Goal: Task Accomplishment & Management: Manage account settings

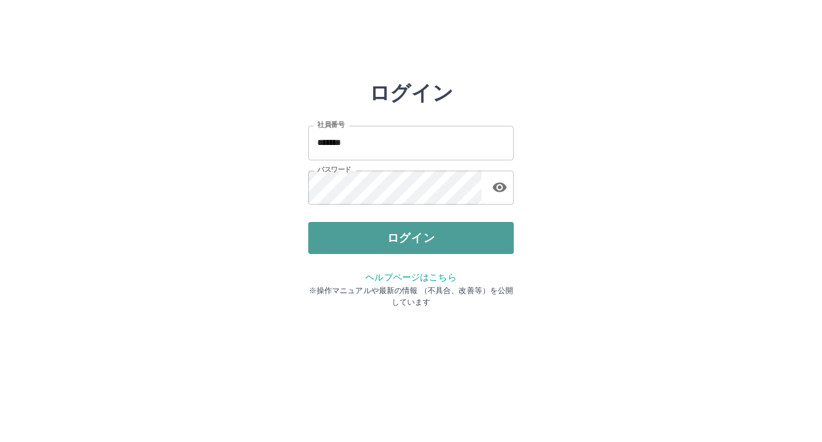
click at [346, 250] on button "ログイン" at bounding box center [410, 238] width 205 height 32
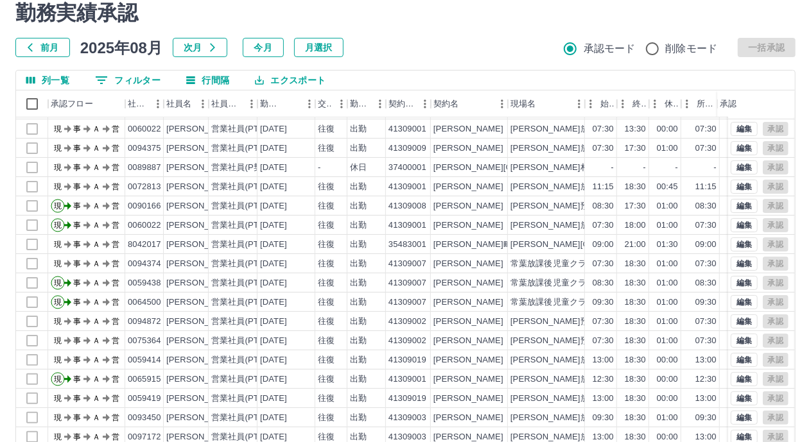
scroll to position [100, 0]
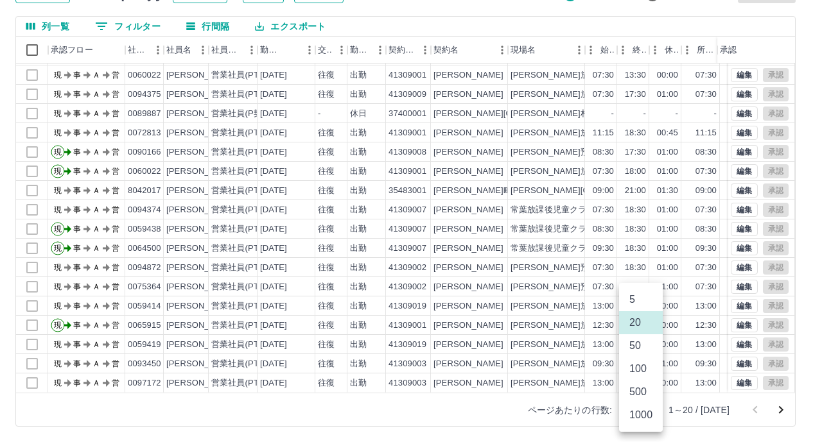
click at [647, 409] on body "SDH勤怠 [PERSON_NAME] 勤務実績承認 前月 [DATE] 次月 今月 月選択 承認モード 削除モード 一括承認 列一覧 0 フィルター 行間隔…" at bounding box center [411, 171] width 822 height 543
click at [636, 374] on li "100" at bounding box center [641, 369] width 44 height 23
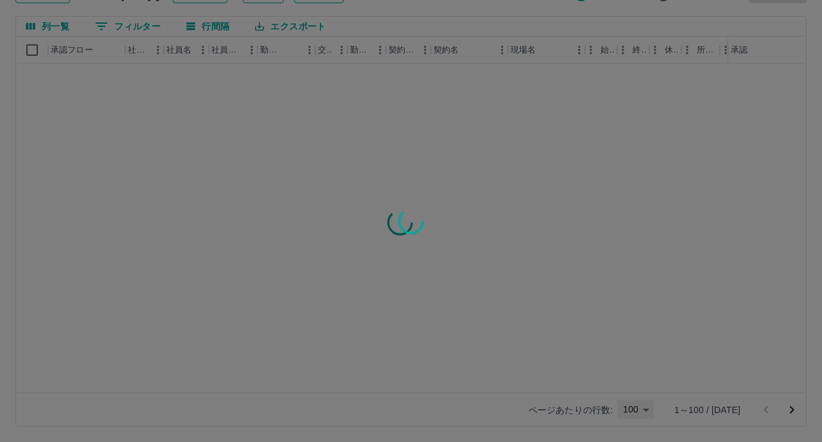
type input "***"
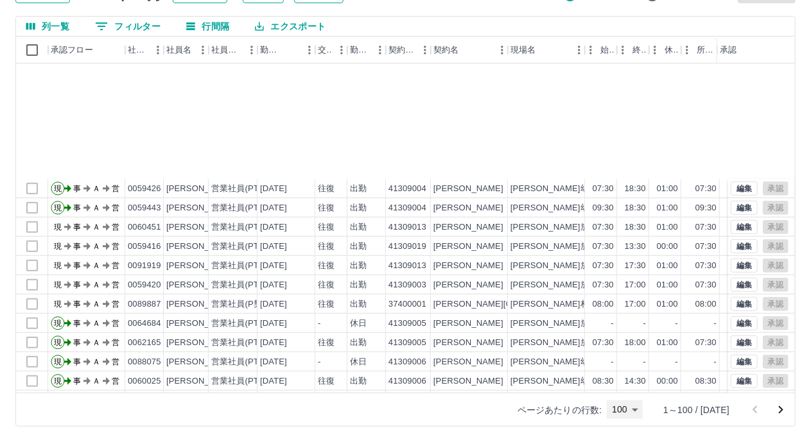
scroll to position [578, 0]
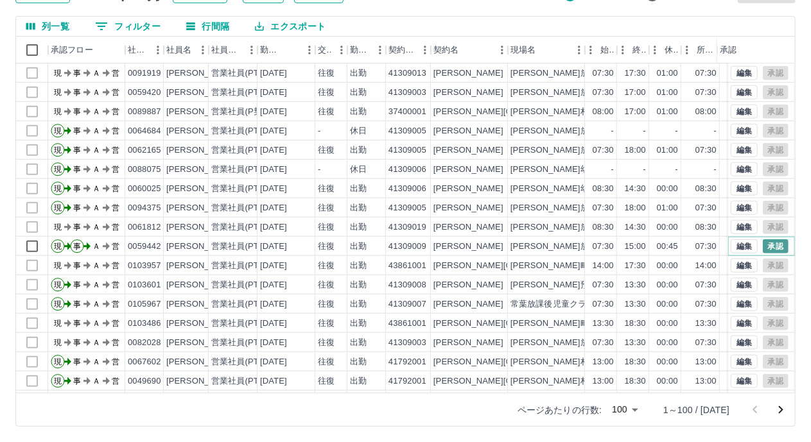
click at [763, 245] on button "承認" at bounding box center [776, 246] width 26 height 14
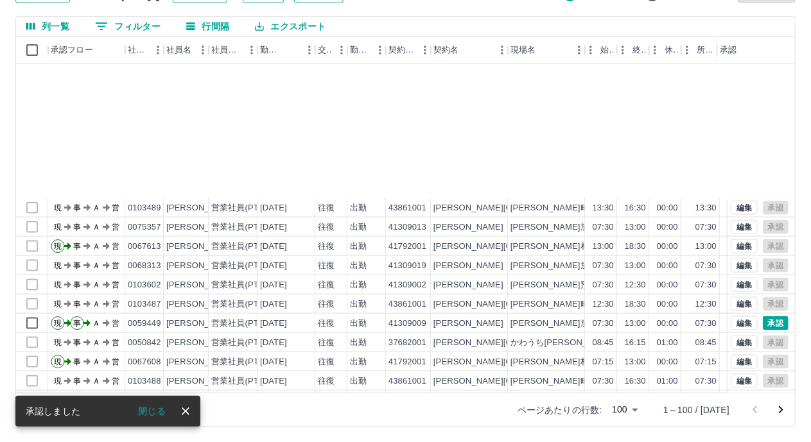
scroll to position [963, 0]
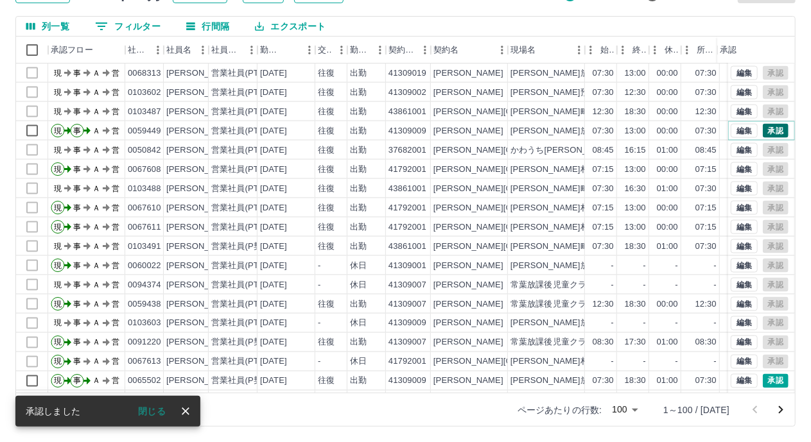
click at [769, 126] on button "承認" at bounding box center [776, 131] width 26 height 14
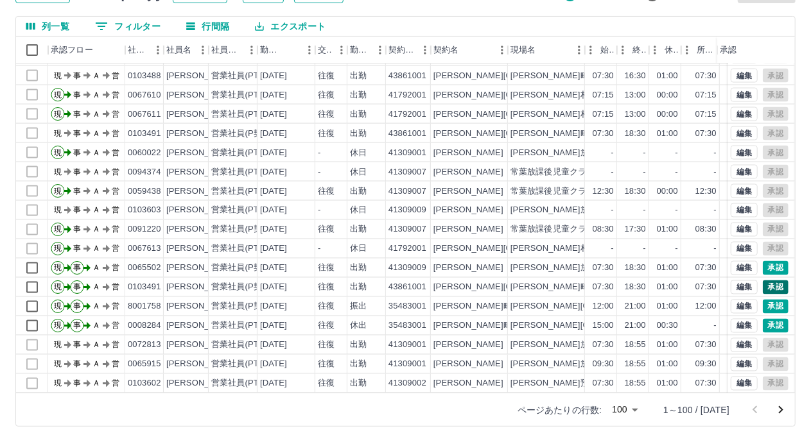
scroll to position [1091, 0]
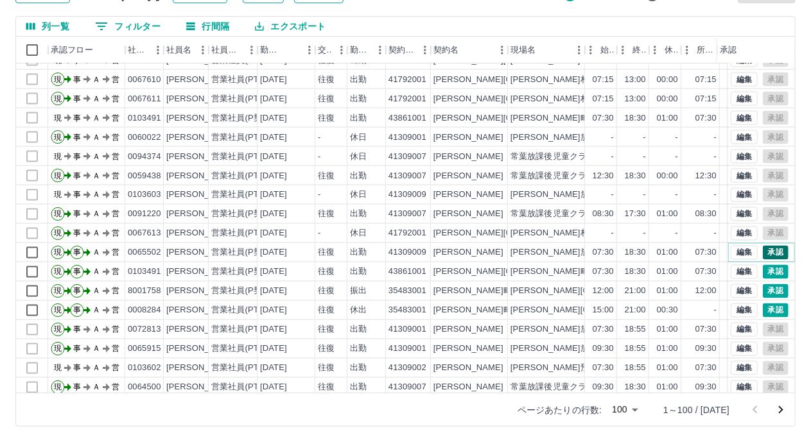
click at [772, 250] on button "承認" at bounding box center [776, 253] width 26 height 14
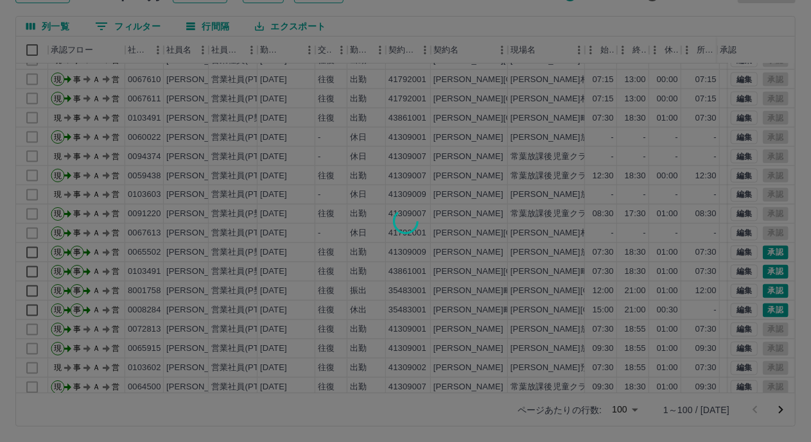
click at [767, 268] on div at bounding box center [405, 221] width 811 height 442
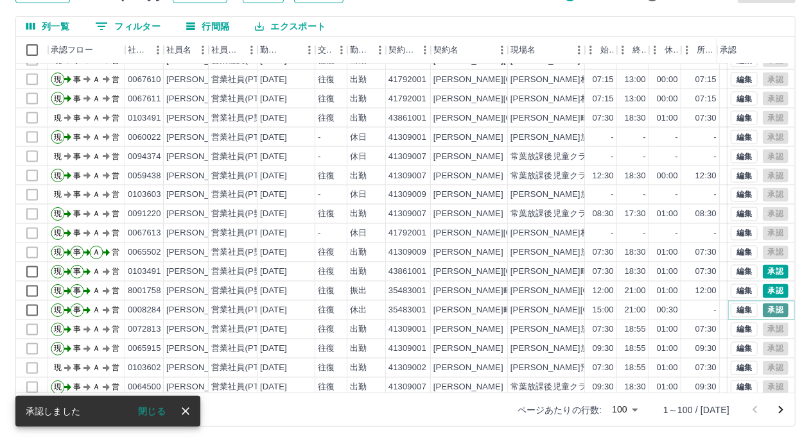
click at [763, 314] on button "承認" at bounding box center [776, 311] width 26 height 14
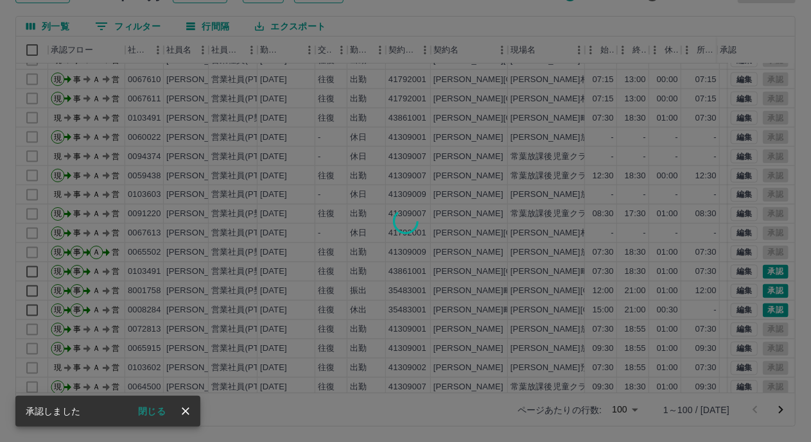
click at [761, 290] on div at bounding box center [405, 221] width 811 height 442
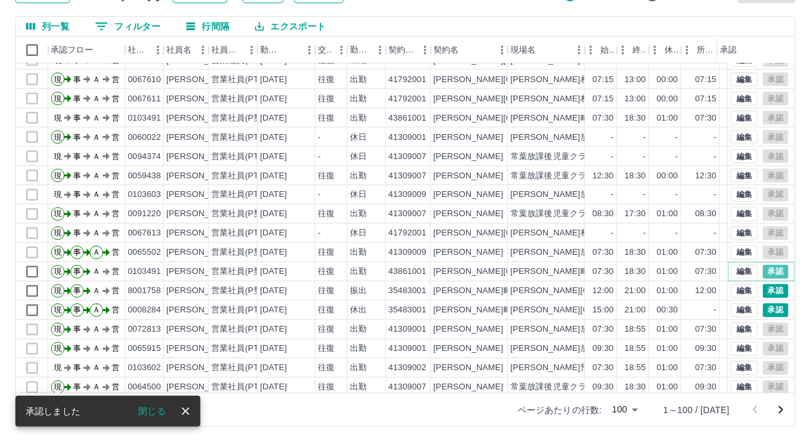
click at [763, 272] on button "承認" at bounding box center [776, 272] width 26 height 14
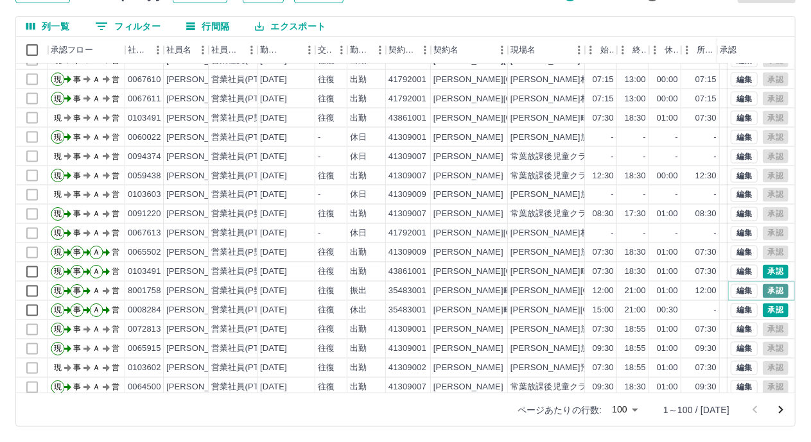
click at [763, 291] on button "承認" at bounding box center [776, 291] width 26 height 14
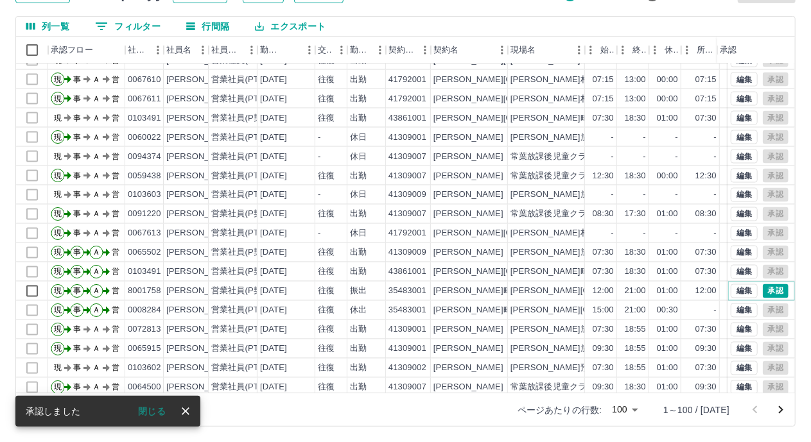
click at [764, 293] on button "承認" at bounding box center [776, 291] width 26 height 14
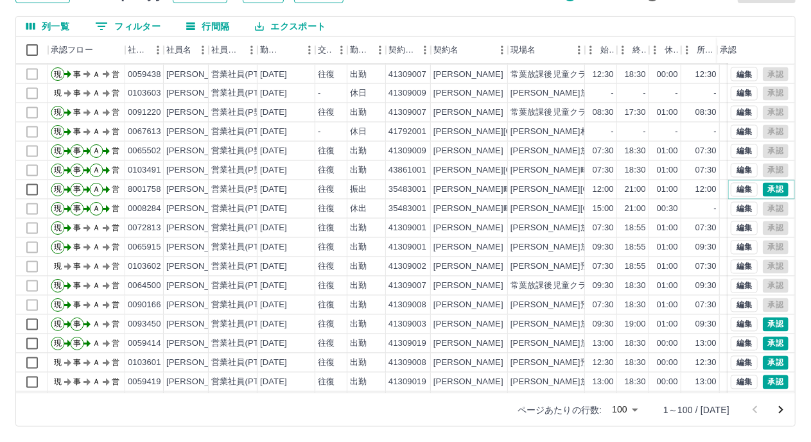
scroll to position [1220, 0]
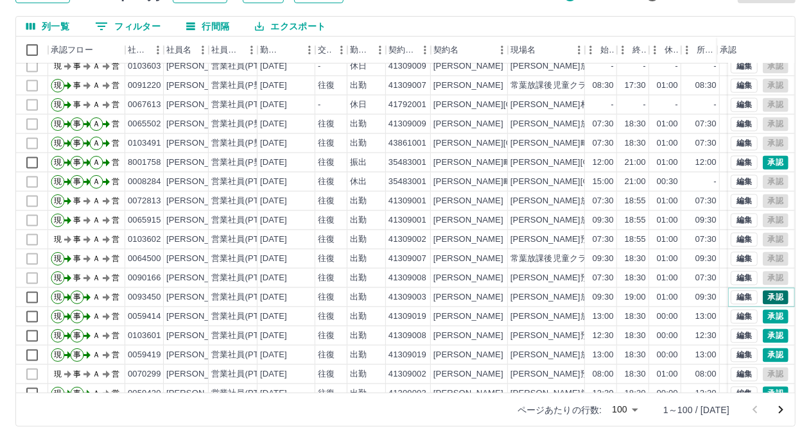
click at [763, 295] on button "承認" at bounding box center [776, 298] width 26 height 14
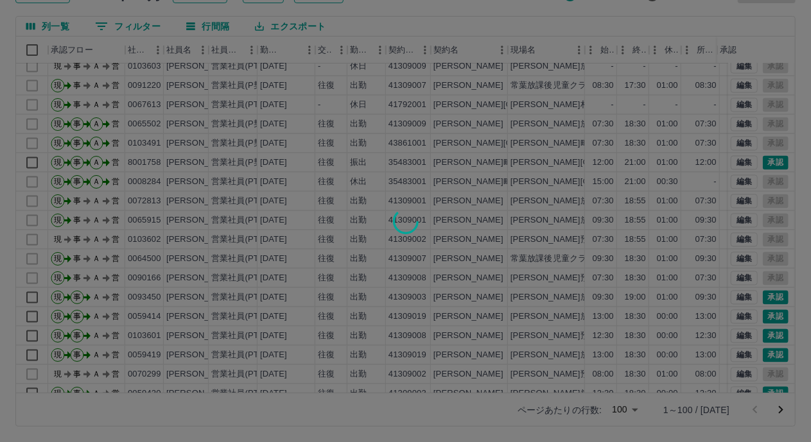
click at [760, 320] on div at bounding box center [405, 221] width 811 height 442
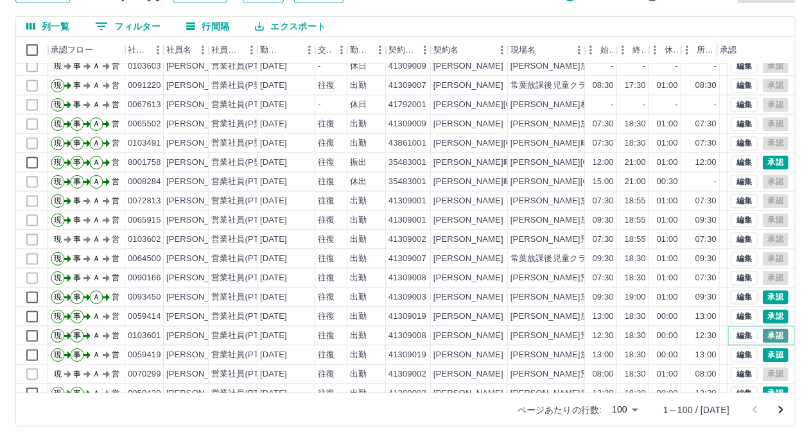
click at [764, 340] on button "承認" at bounding box center [776, 336] width 26 height 14
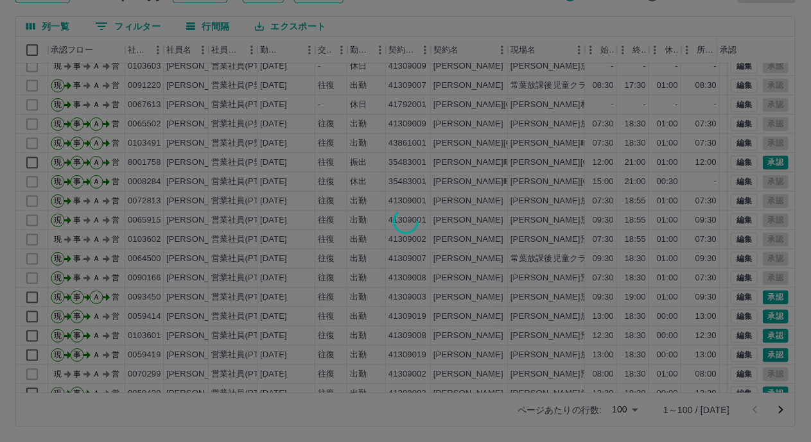
click at [764, 353] on div at bounding box center [405, 221] width 811 height 442
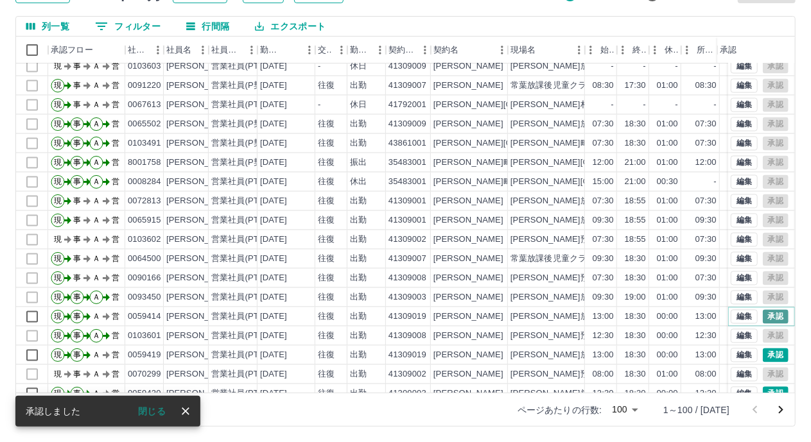
click at [763, 313] on button "承認" at bounding box center [776, 317] width 26 height 14
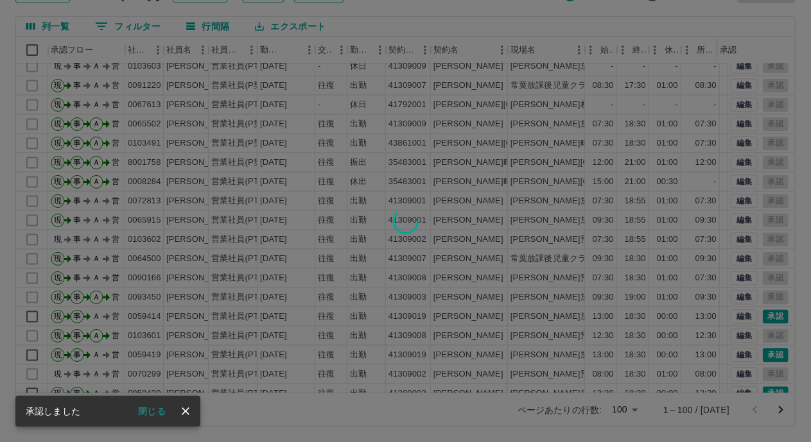
click at [765, 356] on div at bounding box center [405, 221] width 811 height 442
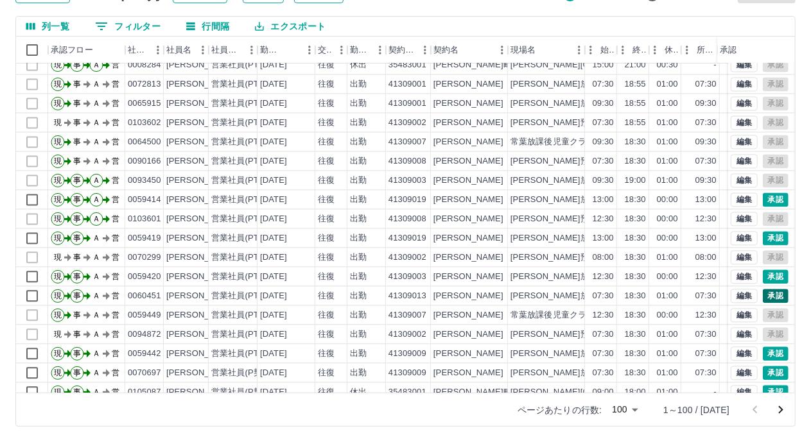
scroll to position [1348, 0]
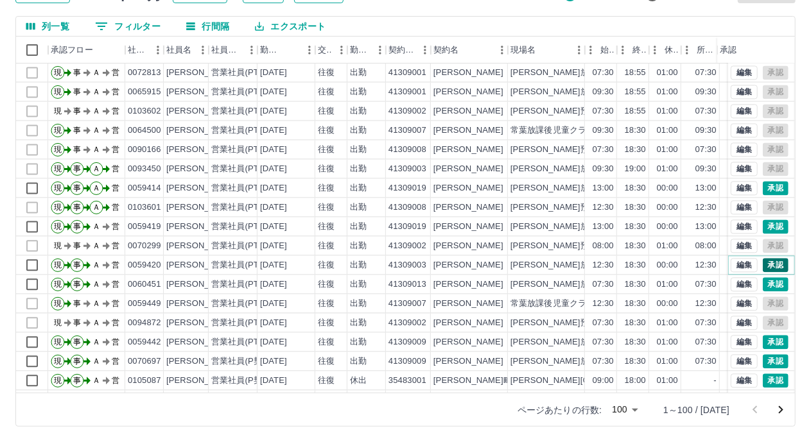
click at [767, 266] on button "承認" at bounding box center [776, 266] width 26 height 14
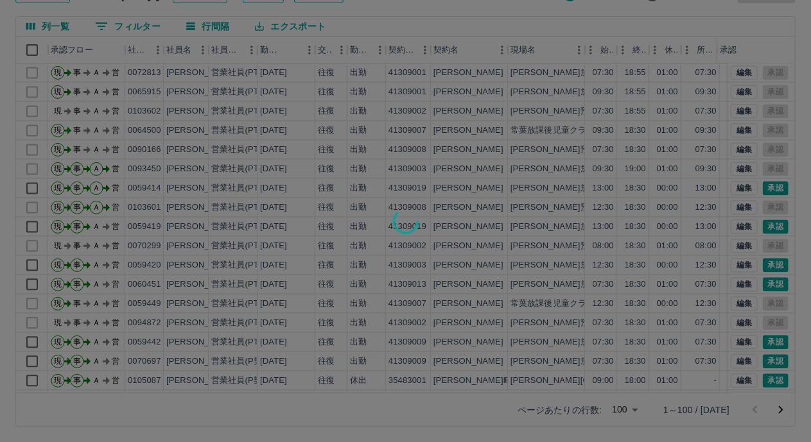
click at [763, 285] on div at bounding box center [405, 221] width 811 height 442
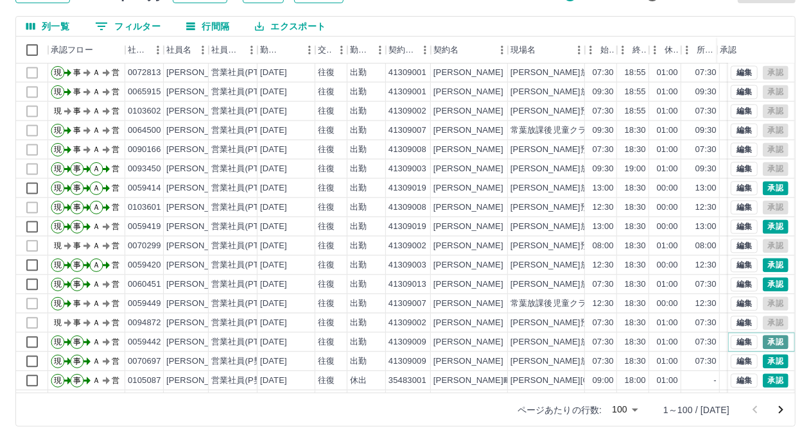
click at [767, 345] on button "承認" at bounding box center [776, 343] width 26 height 14
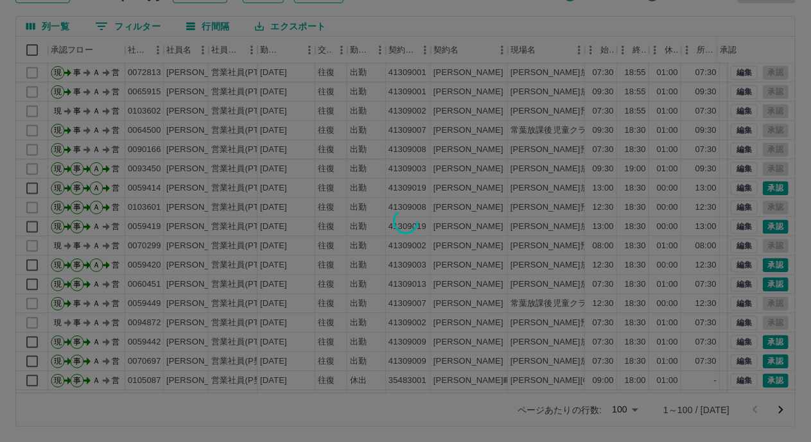
click at [761, 358] on div at bounding box center [405, 221] width 811 height 442
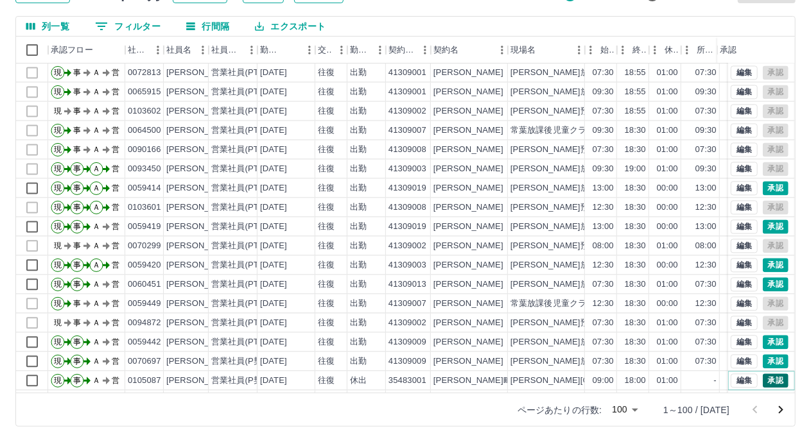
click at [765, 375] on button "承認" at bounding box center [776, 381] width 26 height 14
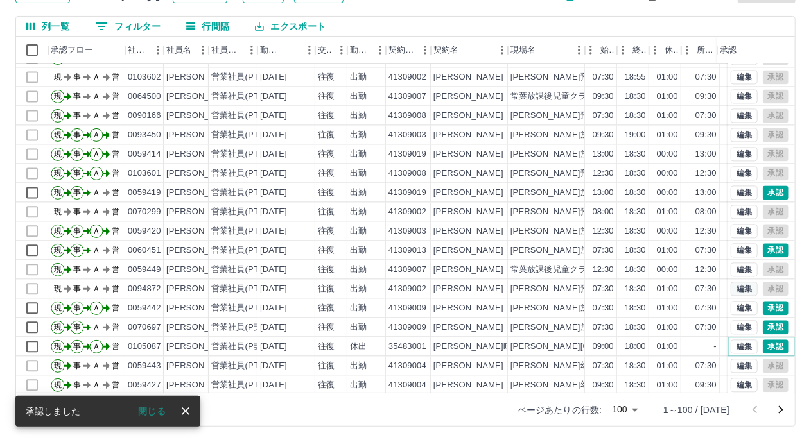
scroll to position [1412, 0]
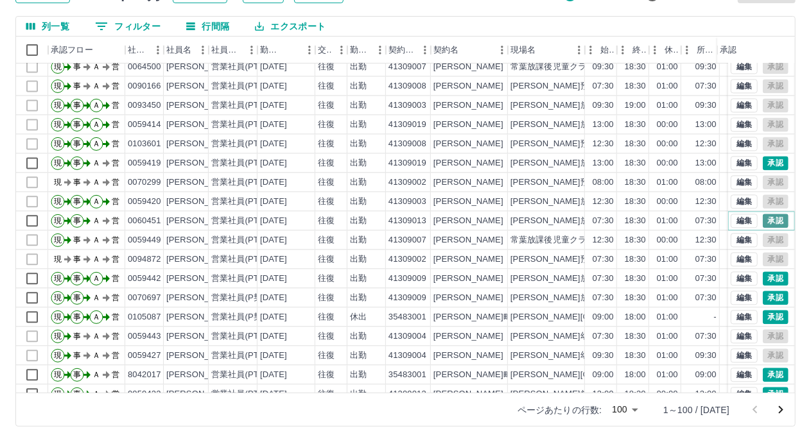
click at [763, 215] on button "承認" at bounding box center [776, 221] width 26 height 14
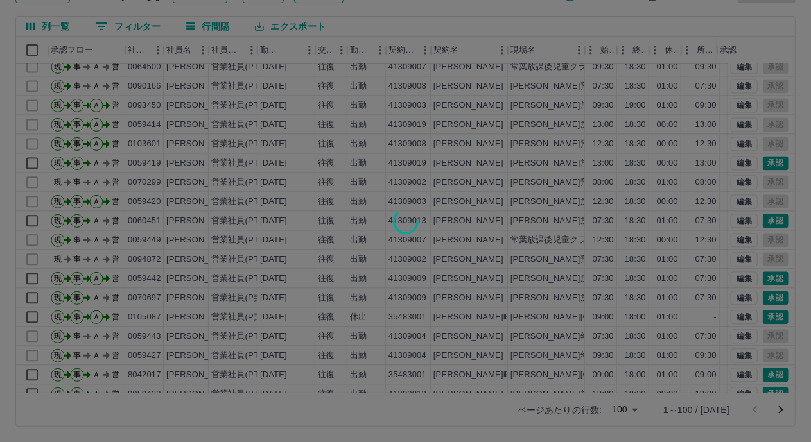
click at [759, 163] on div at bounding box center [405, 221] width 811 height 442
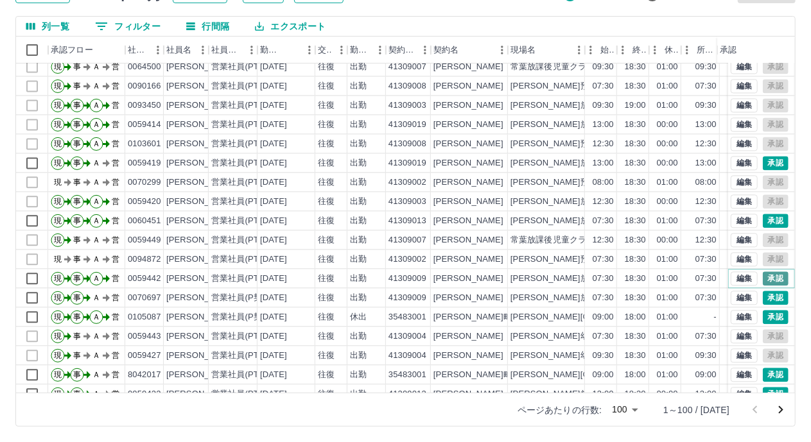
click at [763, 275] on button "承認" at bounding box center [776, 279] width 26 height 14
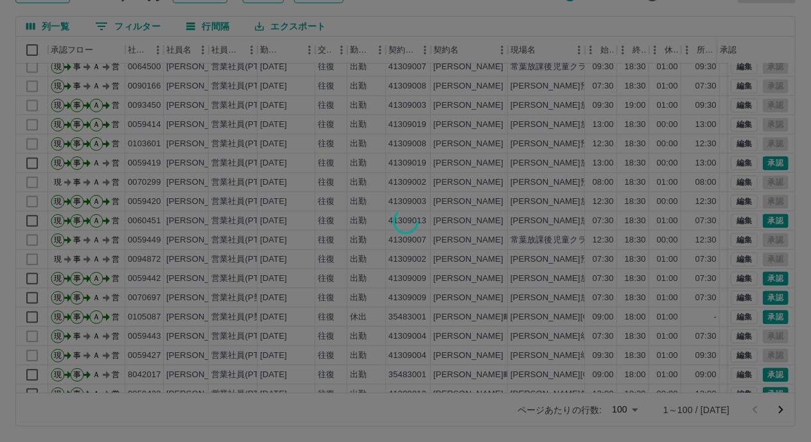
click at [760, 296] on div at bounding box center [405, 221] width 811 height 442
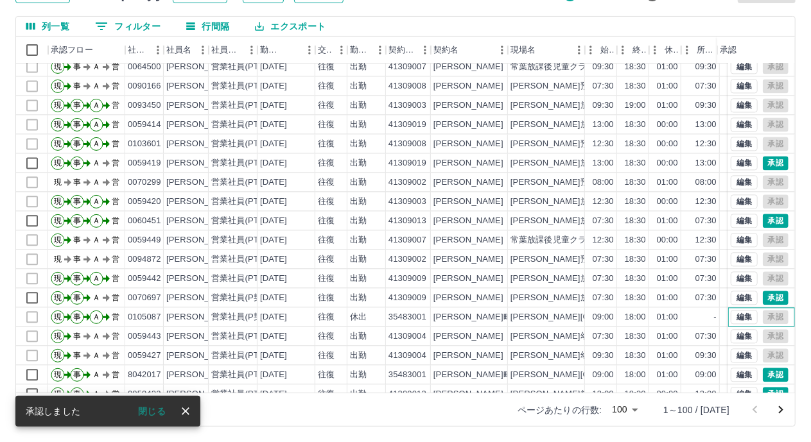
click at [763, 316] on div "編集 承認" at bounding box center [760, 317] width 58 height 14
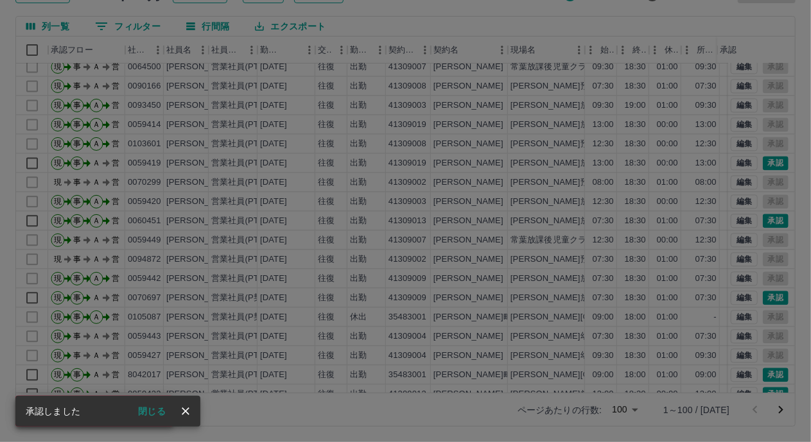
click at [761, 369] on div "承認権限がありません" at bounding box center [405, 221] width 811 height 442
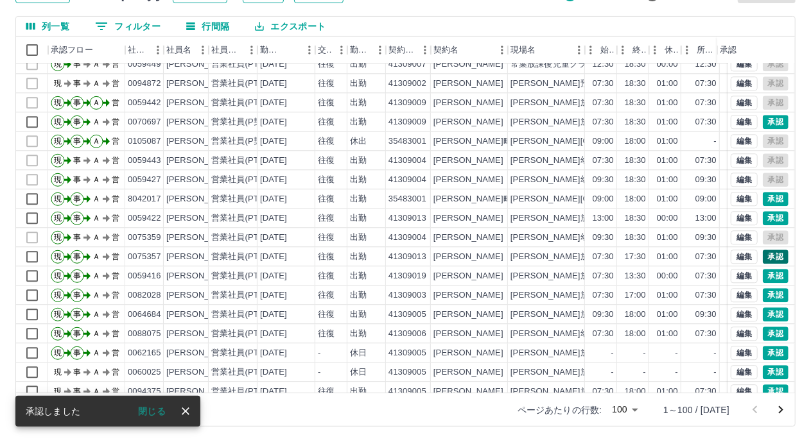
scroll to position [1592, 0]
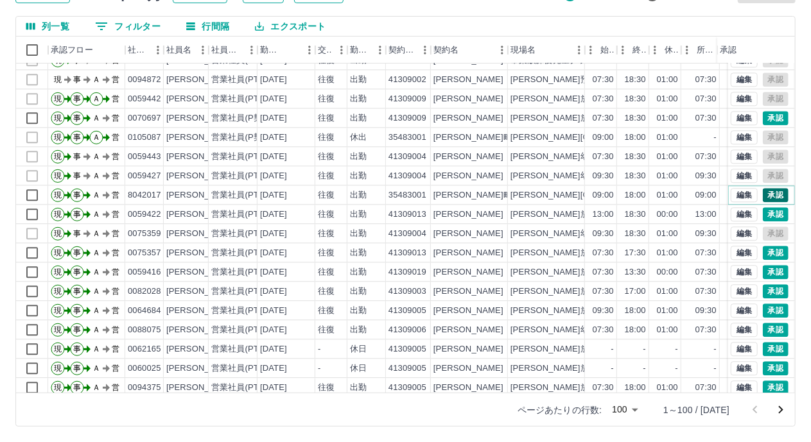
click at [763, 193] on button "承認" at bounding box center [776, 195] width 26 height 14
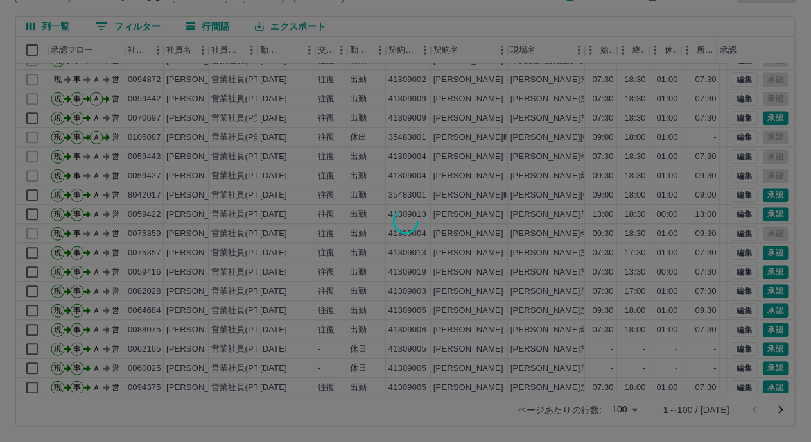
click at [760, 214] on div at bounding box center [405, 221] width 811 height 442
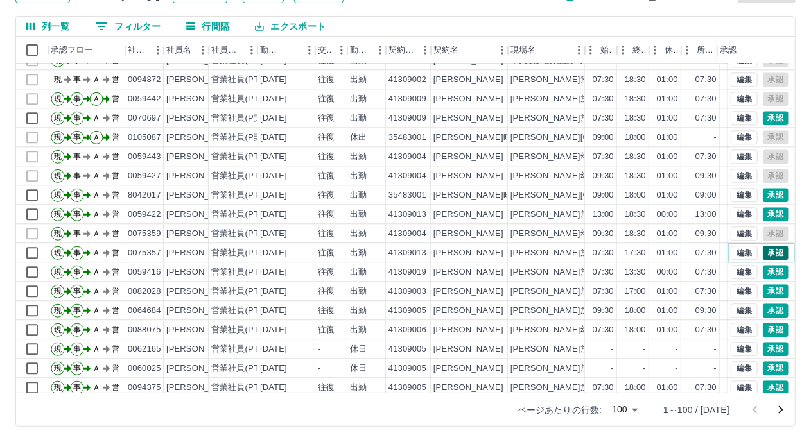
click at [763, 251] on button "承認" at bounding box center [776, 253] width 26 height 14
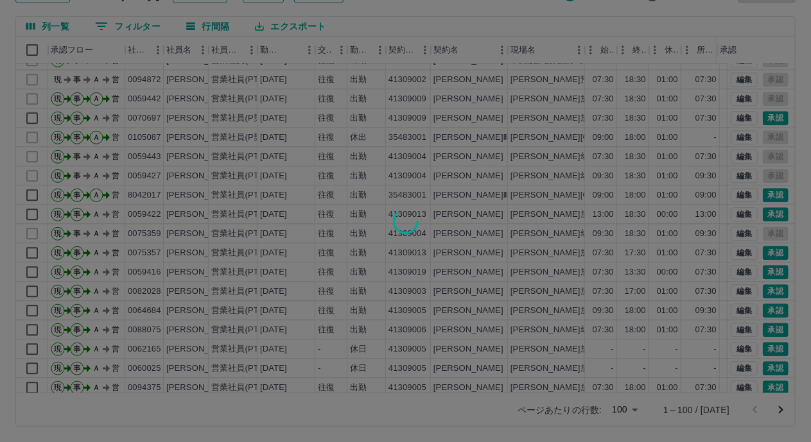
click at [767, 273] on div at bounding box center [405, 221] width 811 height 442
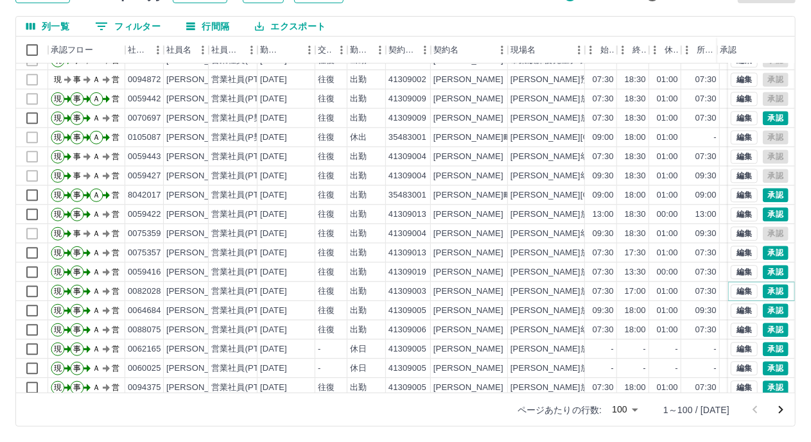
click at [767, 292] on button "承認" at bounding box center [776, 291] width 26 height 14
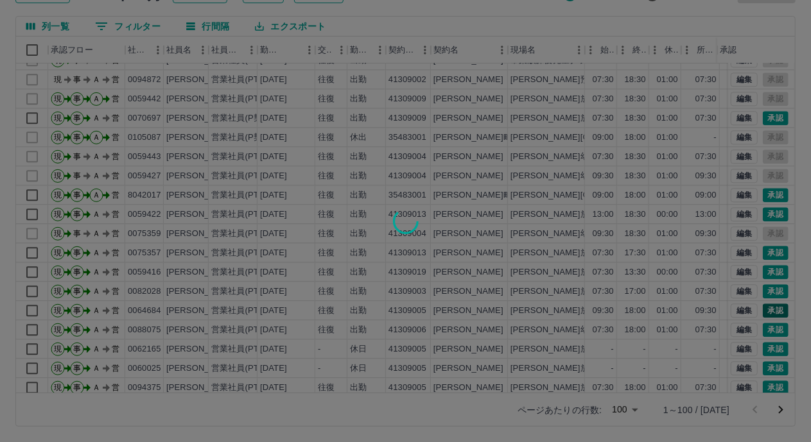
click at [767, 308] on div at bounding box center [405, 221] width 811 height 442
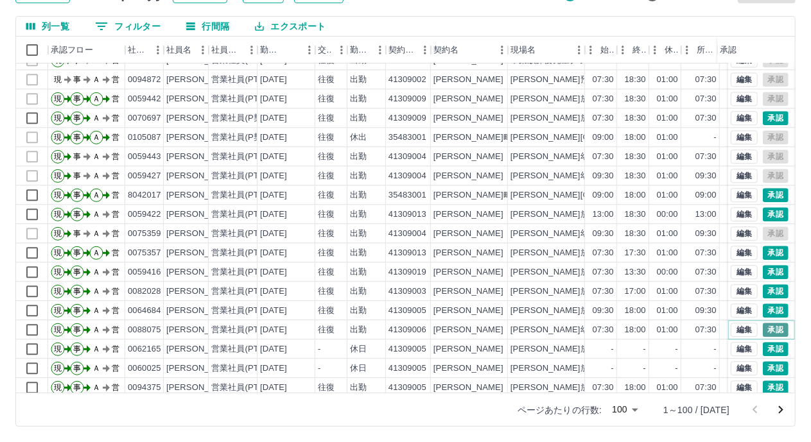
click at [763, 329] on button "承認" at bounding box center [776, 330] width 26 height 14
click at [767, 349] on button "承認" at bounding box center [776, 349] width 26 height 14
click at [768, 368] on button "承認" at bounding box center [776, 368] width 26 height 14
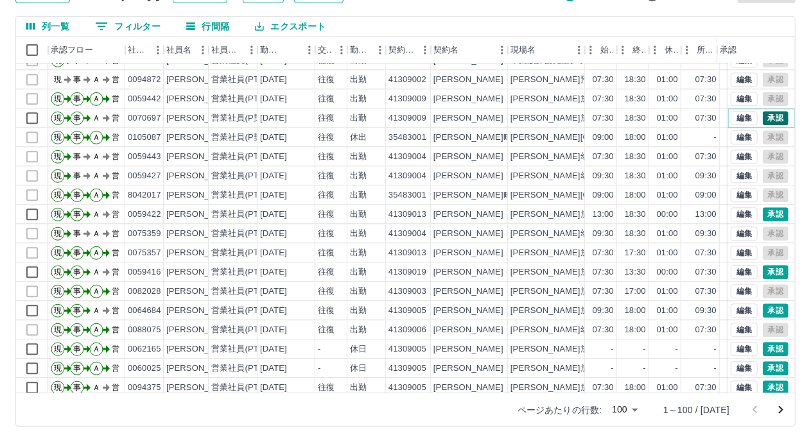
click at [763, 121] on button "承認" at bounding box center [776, 118] width 26 height 14
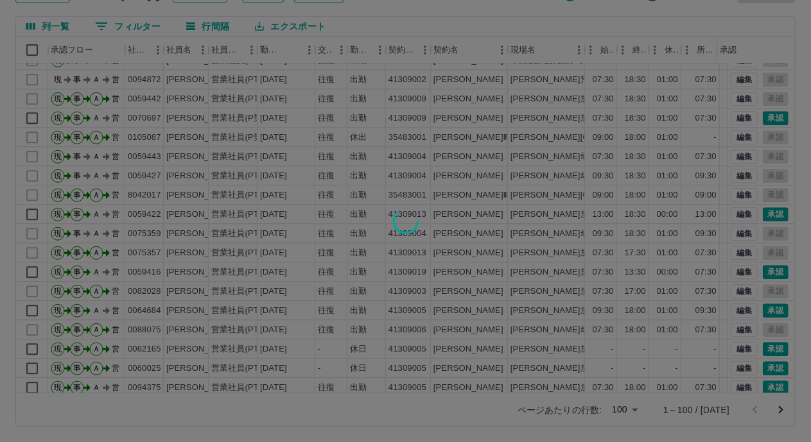
click at [770, 220] on div at bounding box center [405, 221] width 811 height 442
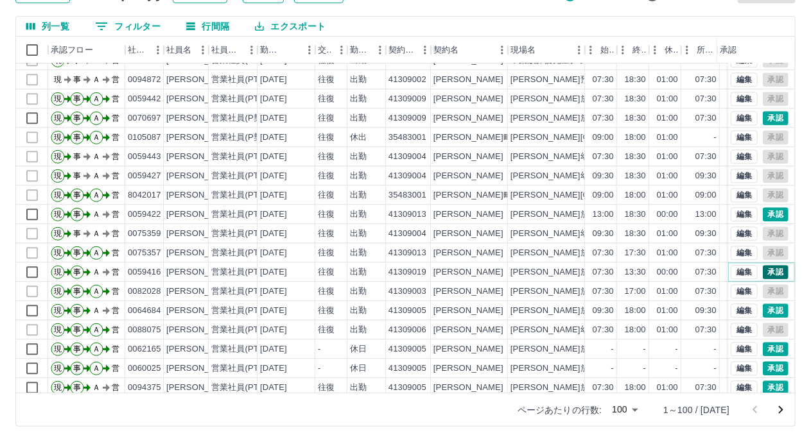
click at [767, 272] on button "承認" at bounding box center [776, 272] width 26 height 14
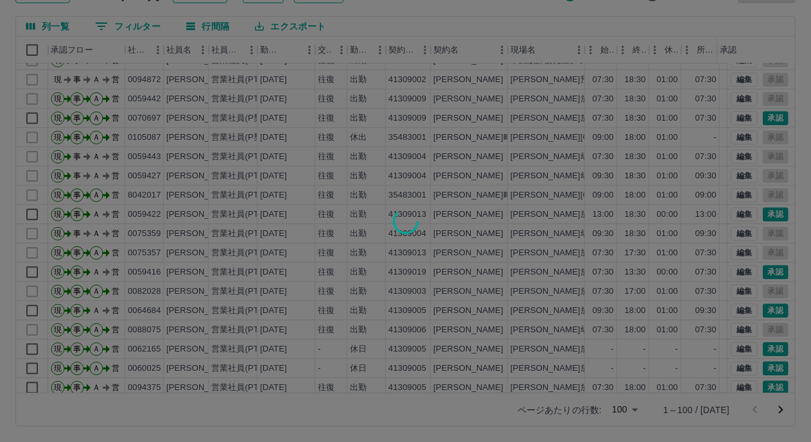
click at [763, 314] on div at bounding box center [405, 221] width 811 height 442
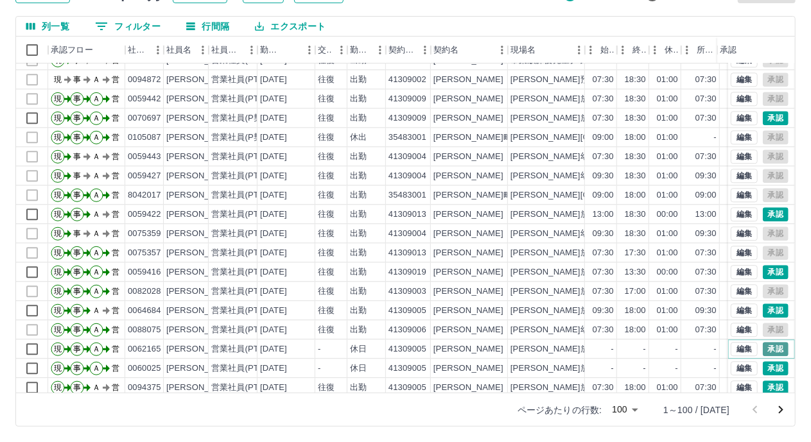
click at [763, 346] on button "承認" at bounding box center [776, 349] width 26 height 14
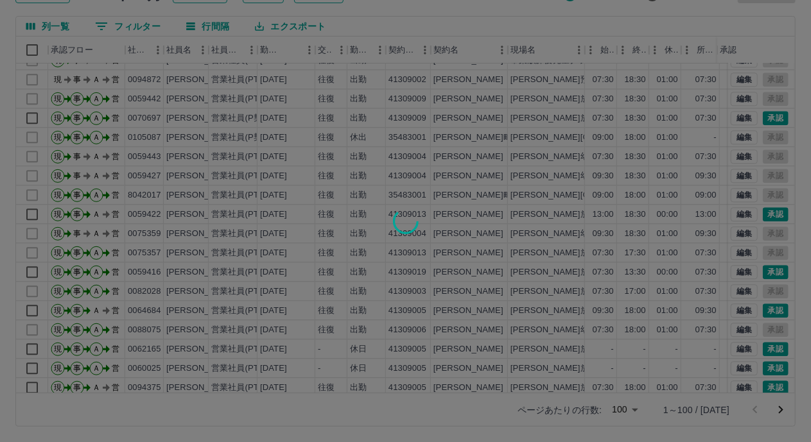
click at [764, 369] on div at bounding box center [405, 221] width 811 height 442
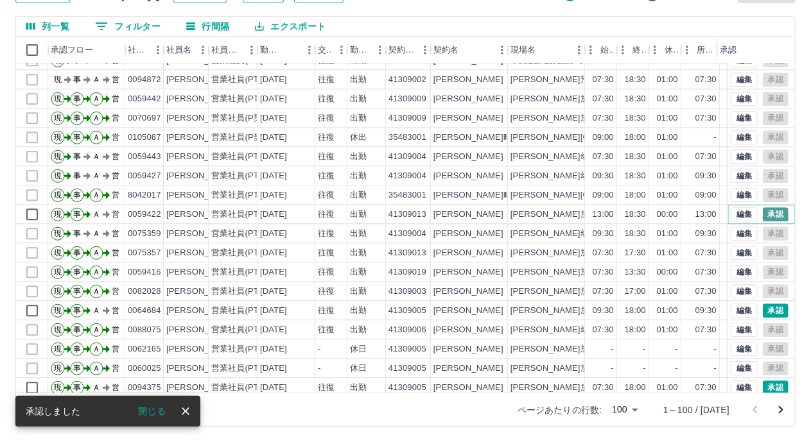
click at [767, 213] on button "承認" at bounding box center [776, 214] width 26 height 14
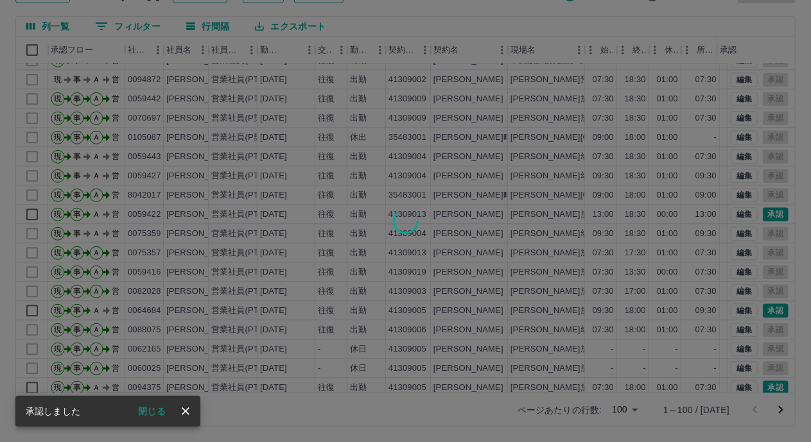
click at [759, 309] on div at bounding box center [405, 221] width 811 height 442
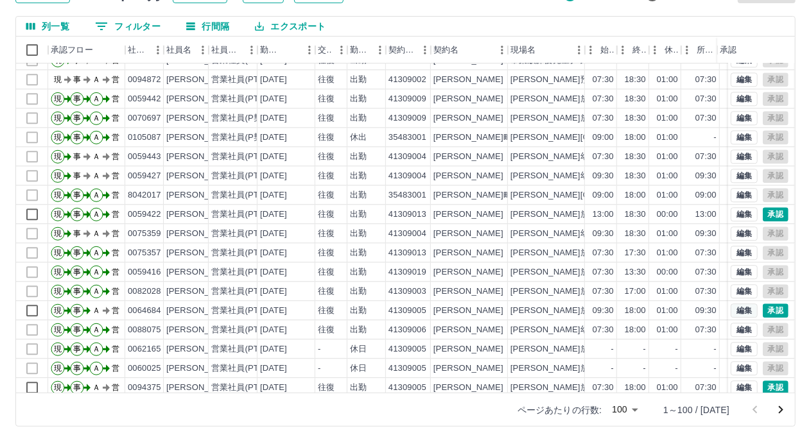
scroll to position [1607, 0]
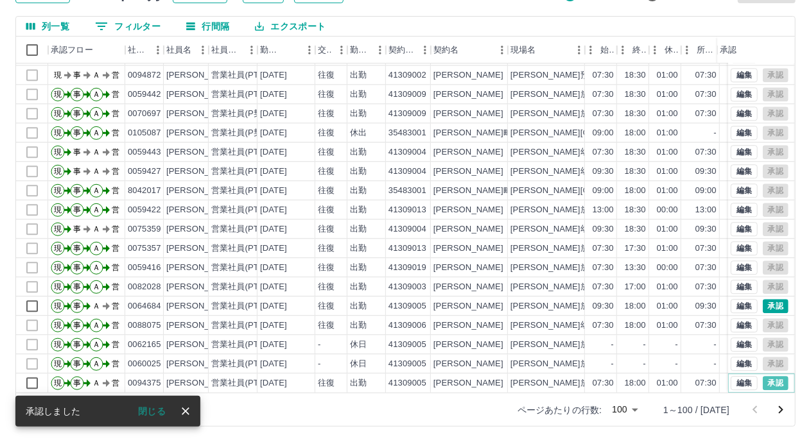
drag, startPoint x: 764, startPoint y: 371, endPoint x: 769, endPoint y: 309, distance: 62.5
click at [764, 376] on button "承認" at bounding box center [776, 383] width 26 height 14
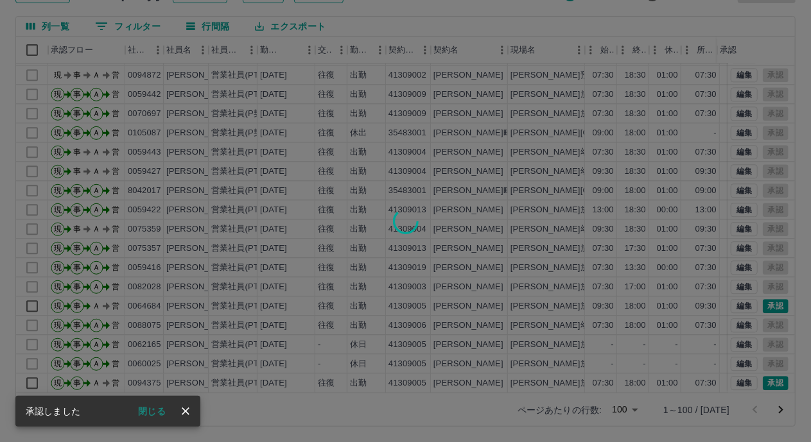
click at [763, 293] on div at bounding box center [405, 221] width 811 height 442
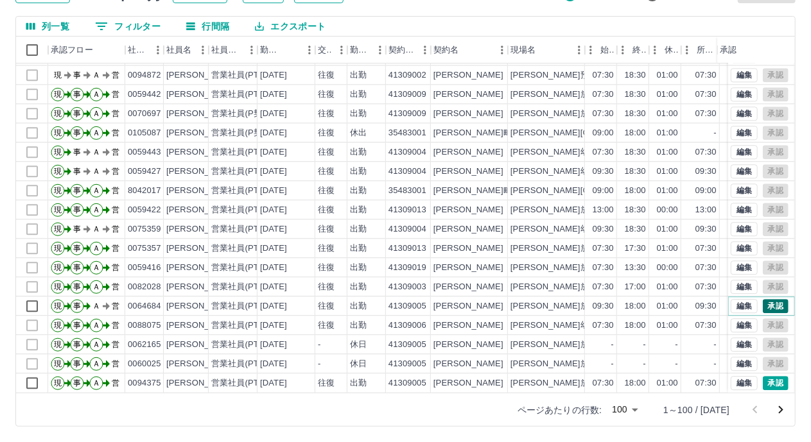
click at [763, 299] on button "承認" at bounding box center [776, 306] width 26 height 14
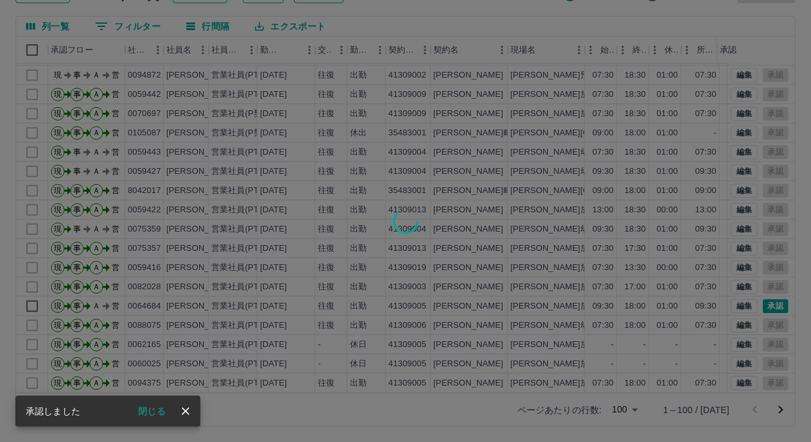
click at [761, 368] on div at bounding box center [405, 221] width 811 height 442
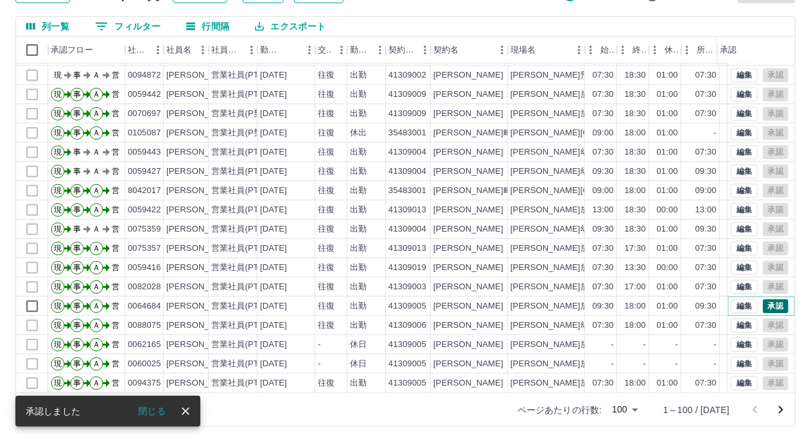
click at [767, 299] on button "承認" at bounding box center [776, 306] width 26 height 14
click at [784, 410] on icon "次のページへ" at bounding box center [780, 410] width 15 height 15
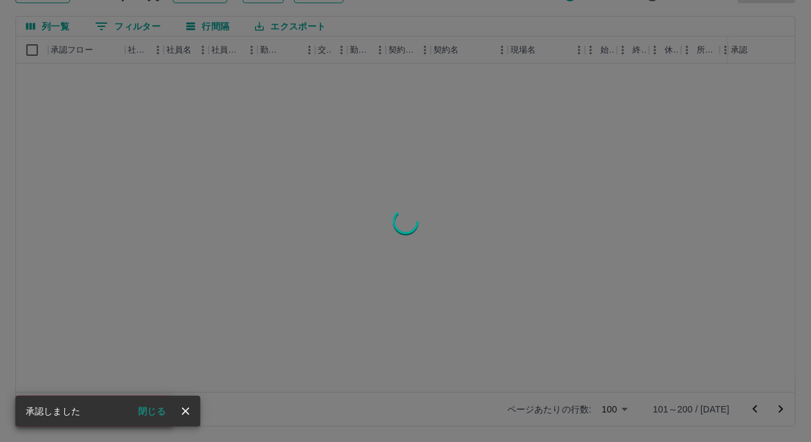
scroll to position [0, 0]
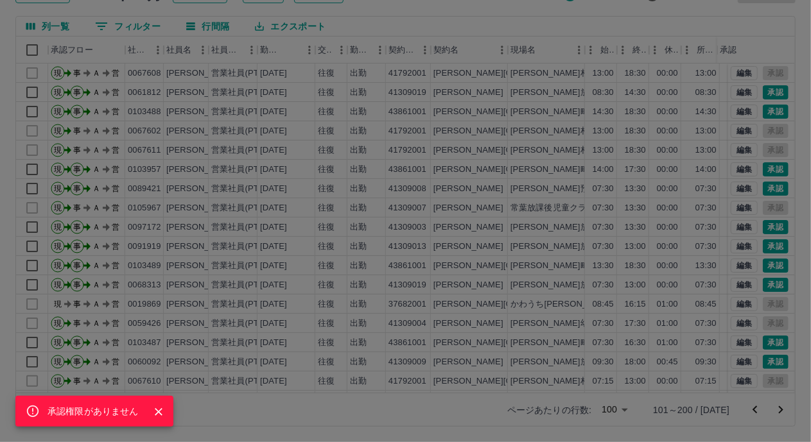
click at [767, 93] on div "承認権限がありません" at bounding box center [405, 221] width 811 height 442
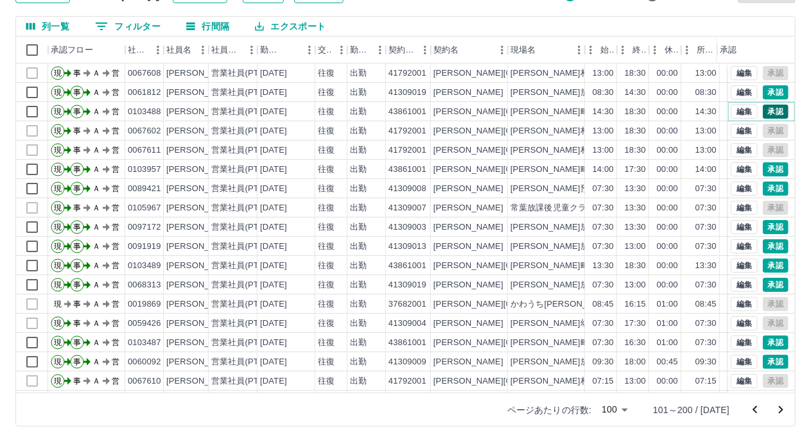
click at [763, 114] on button "承認" at bounding box center [776, 112] width 26 height 14
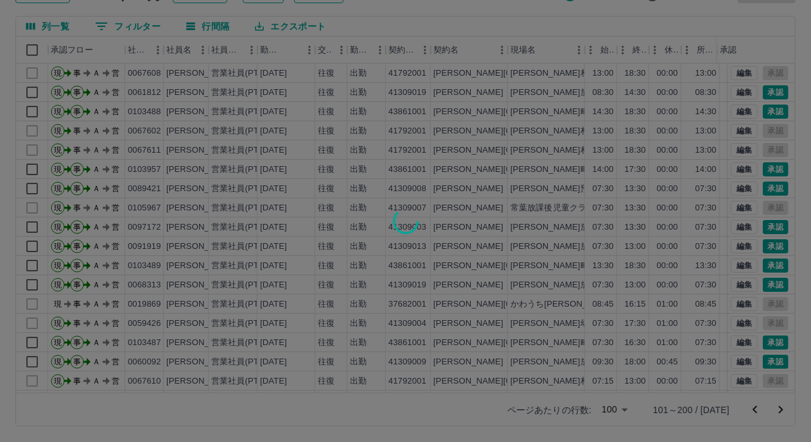
click at [760, 170] on div at bounding box center [405, 221] width 811 height 442
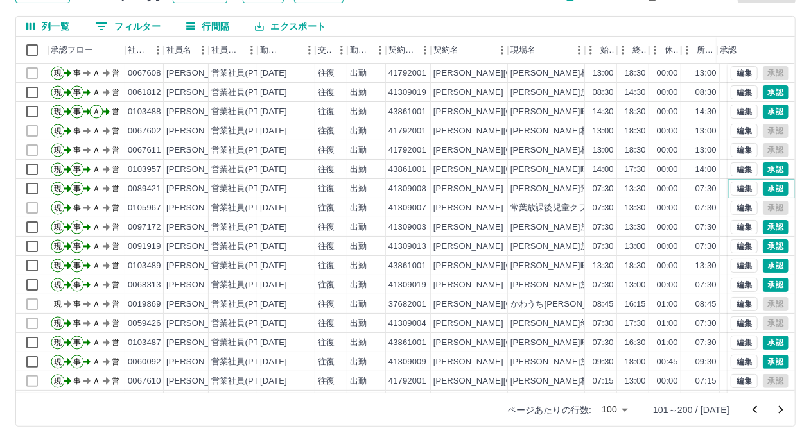
click at [763, 186] on button "承認" at bounding box center [776, 189] width 26 height 14
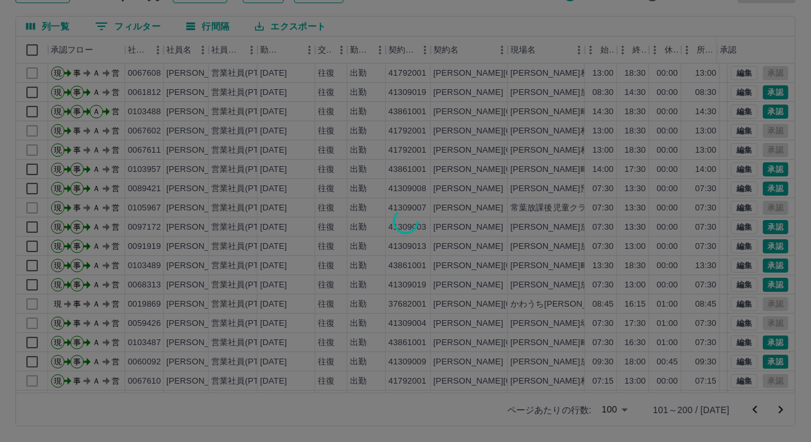
click at [774, 230] on div at bounding box center [405, 221] width 811 height 442
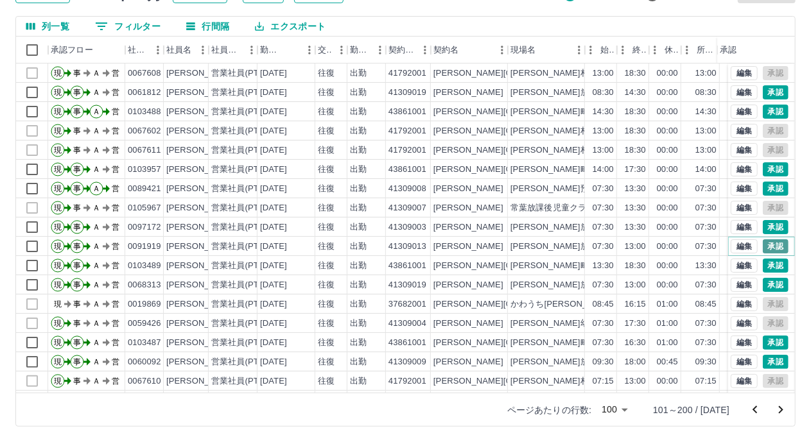
click at [765, 247] on button "承認" at bounding box center [776, 246] width 26 height 14
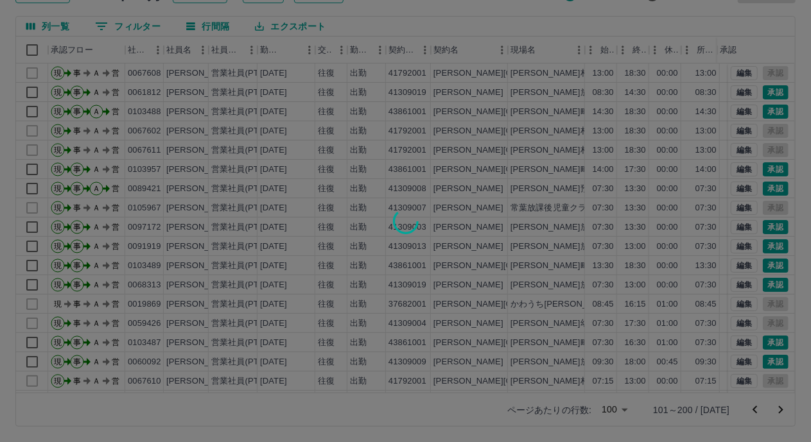
click at [765, 263] on div at bounding box center [405, 221] width 811 height 442
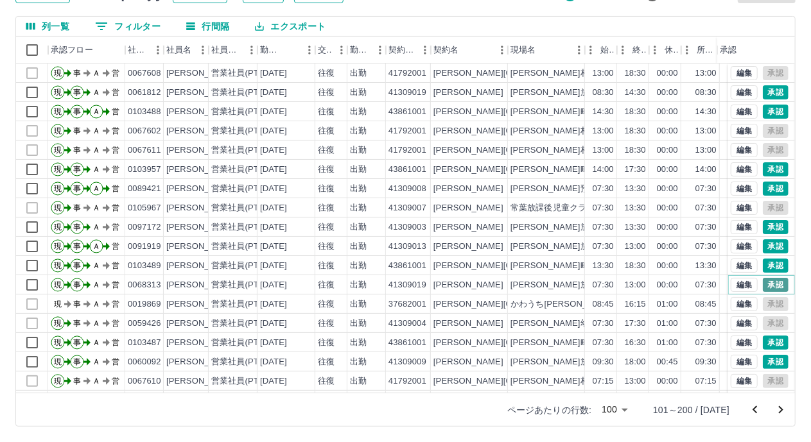
click at [767, 286] on button "承認" at bounding box center [776, 285] width 26 height 14
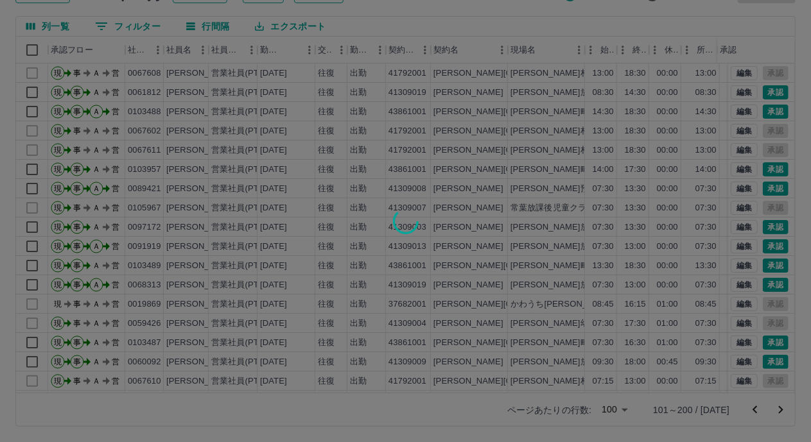
drag, startPoint x: 760, startPoint y: 340, endPoint x: 764, endPoint y: 367, distance: 27.2
click at [760, 341] on div at bounding box center [405, 221] width 811 height 442
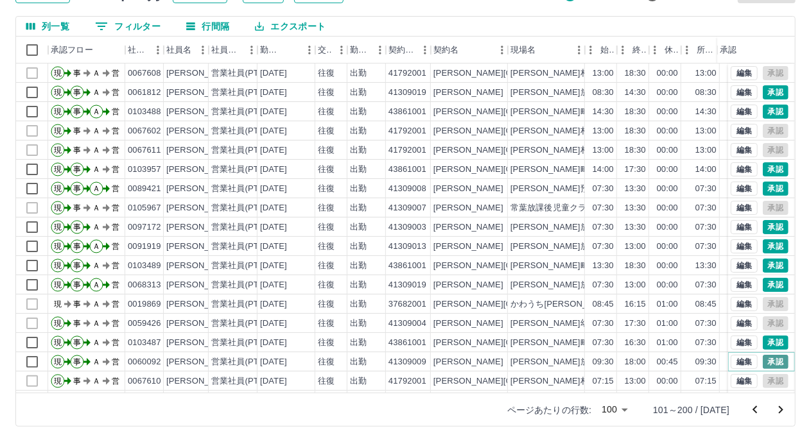
drag, startPoint x: 764, startPoint y: 365, endPoint x: 774, endPoint y: 358, distance: 12.8
click at [764, 363] on button "承認" at bounding box center [776, 362] width 26 height 14
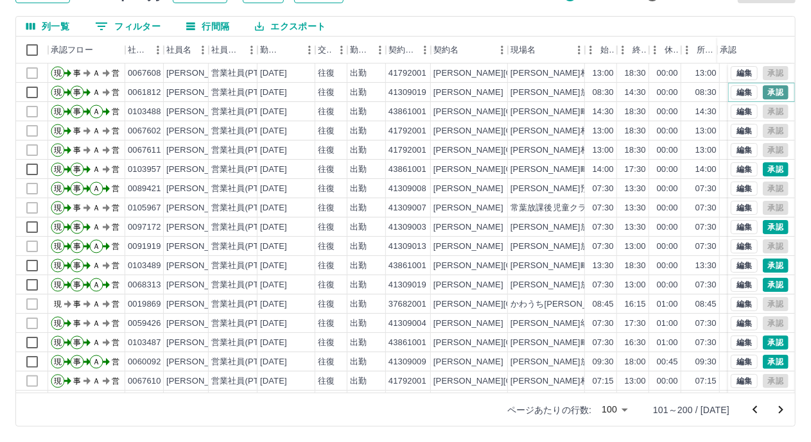
click at [763, 88] on button "承認" at bounding box center [776, 92] width 26 height 14
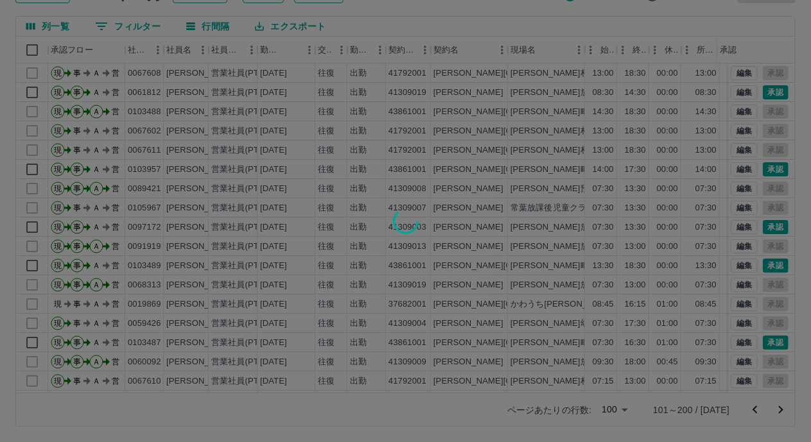
click at [763, 169] on div at bounding box center [405, 221] width 811 height 442
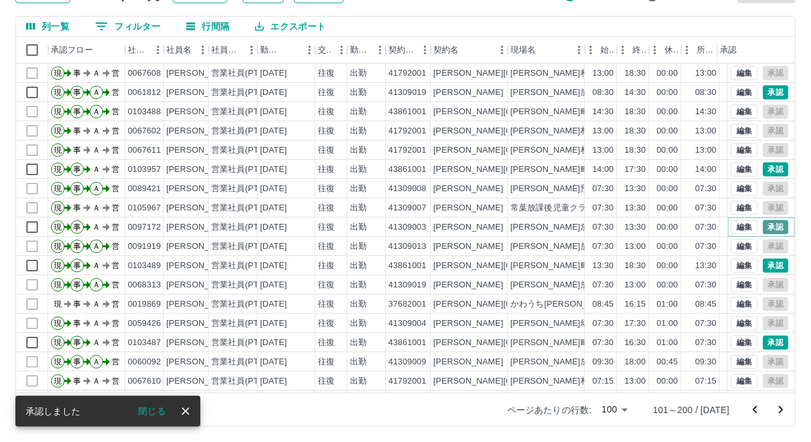
click at [765, 227] on button "承認" at bounding box center [776, 227] width 26 height 14
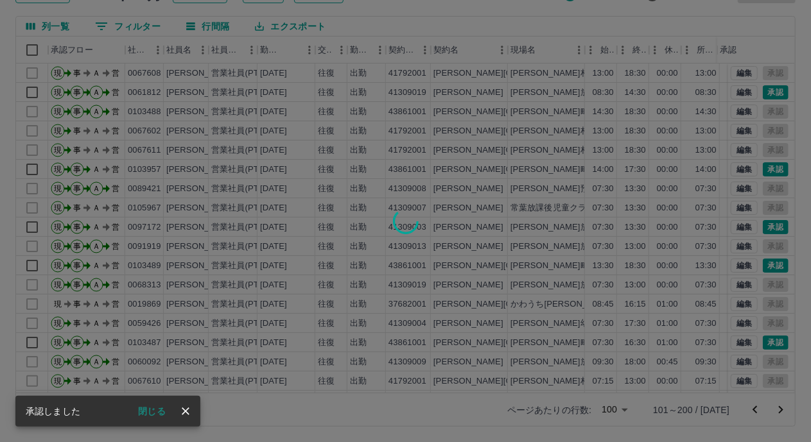
click at [769, 265] on div at bounding box center [405, 221] width 811 height 442
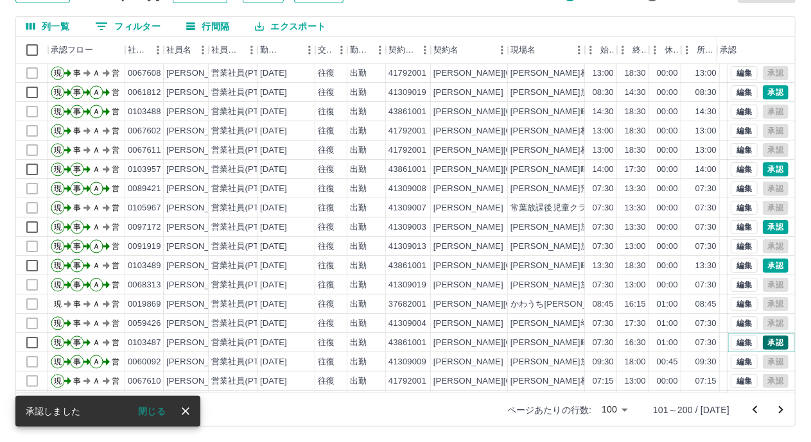
click at [763, 347] on button "承認" at bounding box center [776, 343] width 26 height 14
